Goal: Navigation & Orientation: Find specific page/section

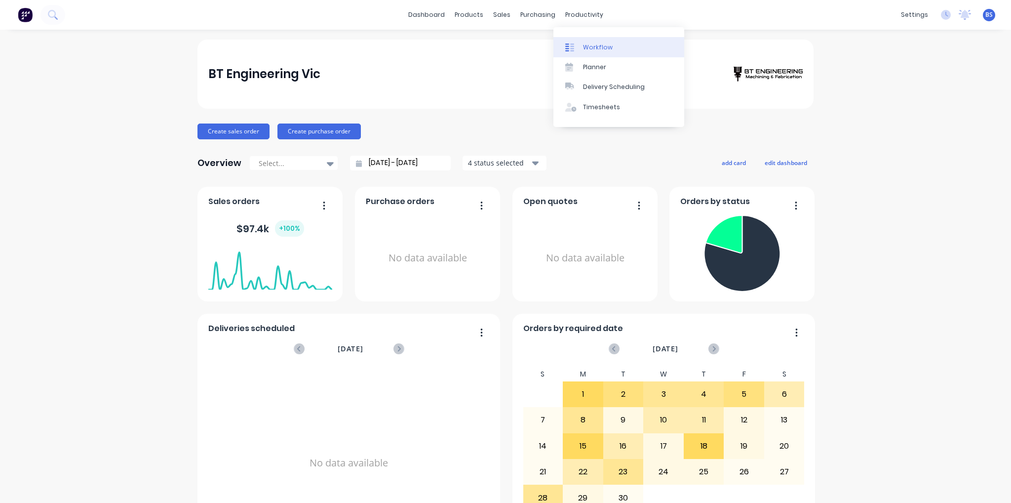
click at [604, 41] on link "Workflow" at bounding box center [618, 47] width 131 height 20
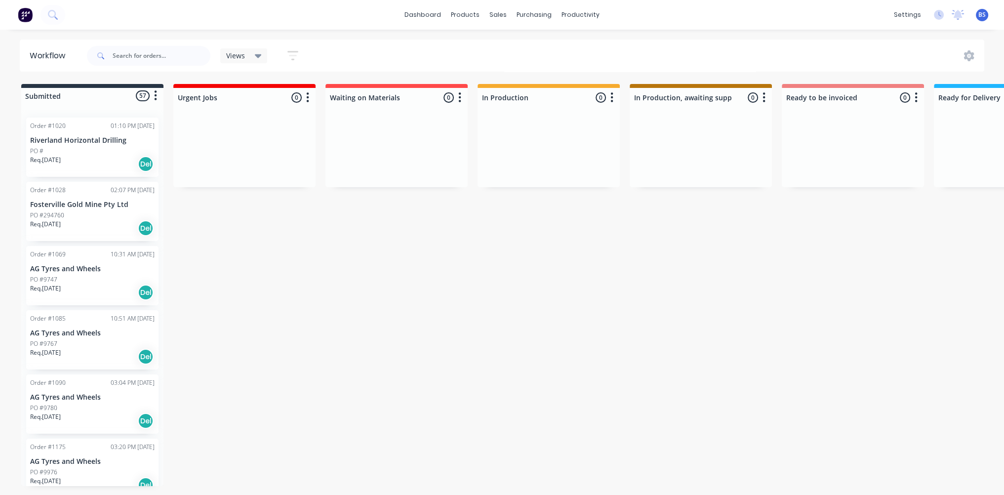
click at [53, 488] on div "Req. [DATE] Del" at bounding box center [92, 484] width 124 height 17
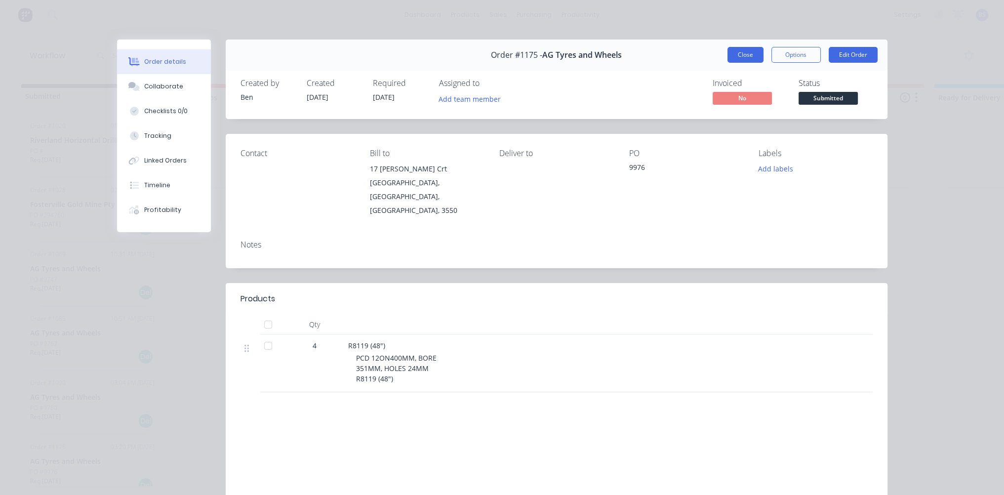
click at [744, 58] on button "Close" at bounding box center [745, 55] width 36 height 16
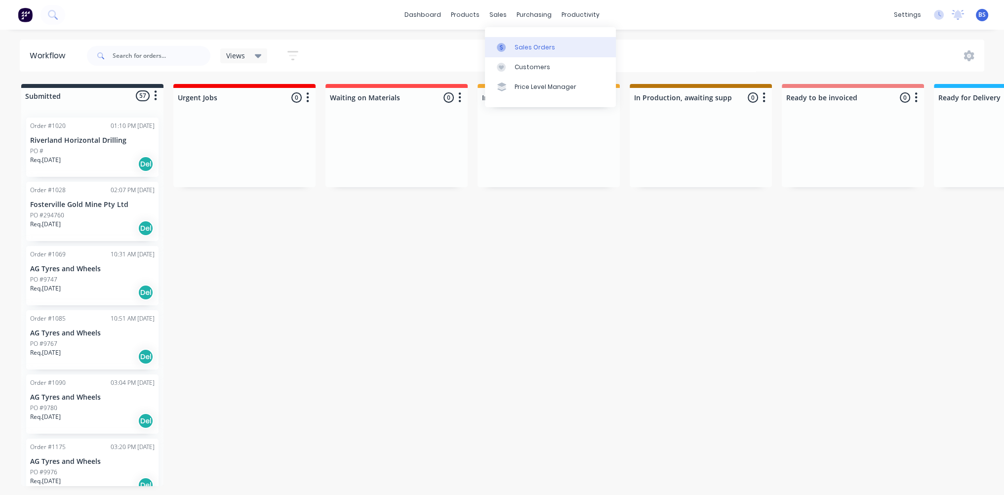
click at [531, 42] on link "Sales Orders" at bounding box center [550, 47] width 131 height 20
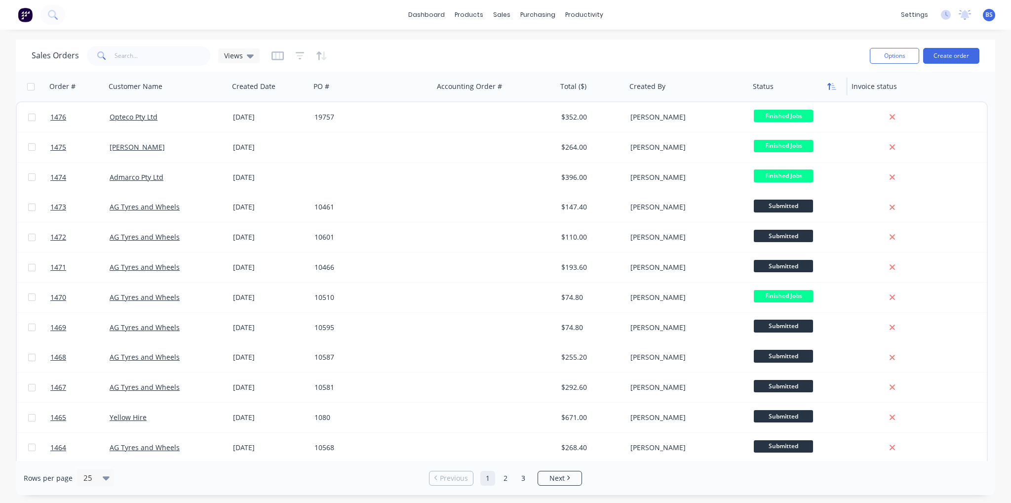
click at [832, 92] on button "button" at bounding box center [832, 86] width 15 height 15
